Goal: Information Seeking & Learning: Stay updated

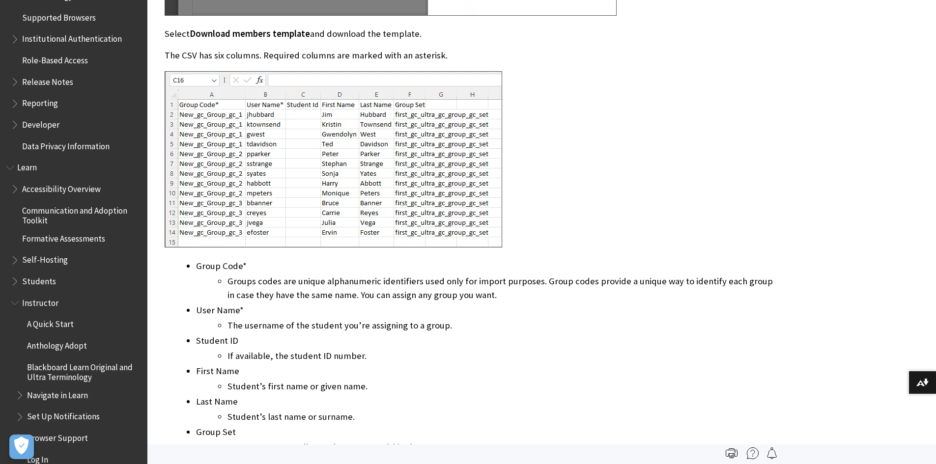
scroll to position [540, 0]
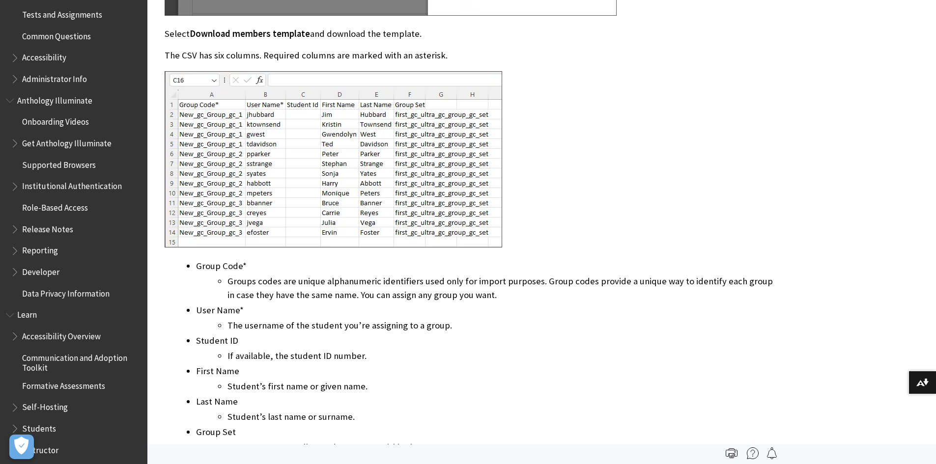
click at [38, 229] on span "Release Notes" at bounding box center [47, 227] width 51 height 13
click at [15, 230] on span "Book outline for Anthology Illuminate" at bounding box center [16, 227] width 10 height 12
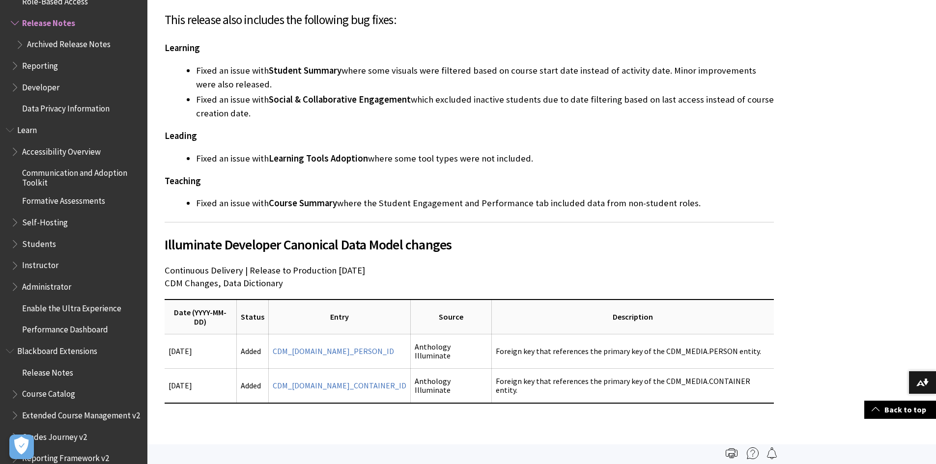
scroll to position [1572, 0]
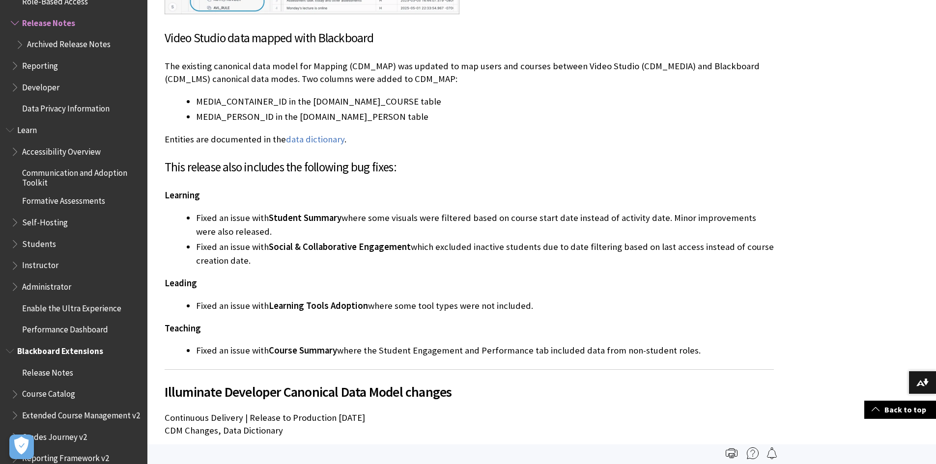
click at [20, 371] on span "Book outline for Blackboard Extensions" at bounding box center [16, 370] width 10 height 12
click at [11, 353] on span "Book outline for Blackboard Extensions" at bounding box center [11, 349] width 10 height 12
